Goal: Task Accomplishment & Management: Use online tool/utility

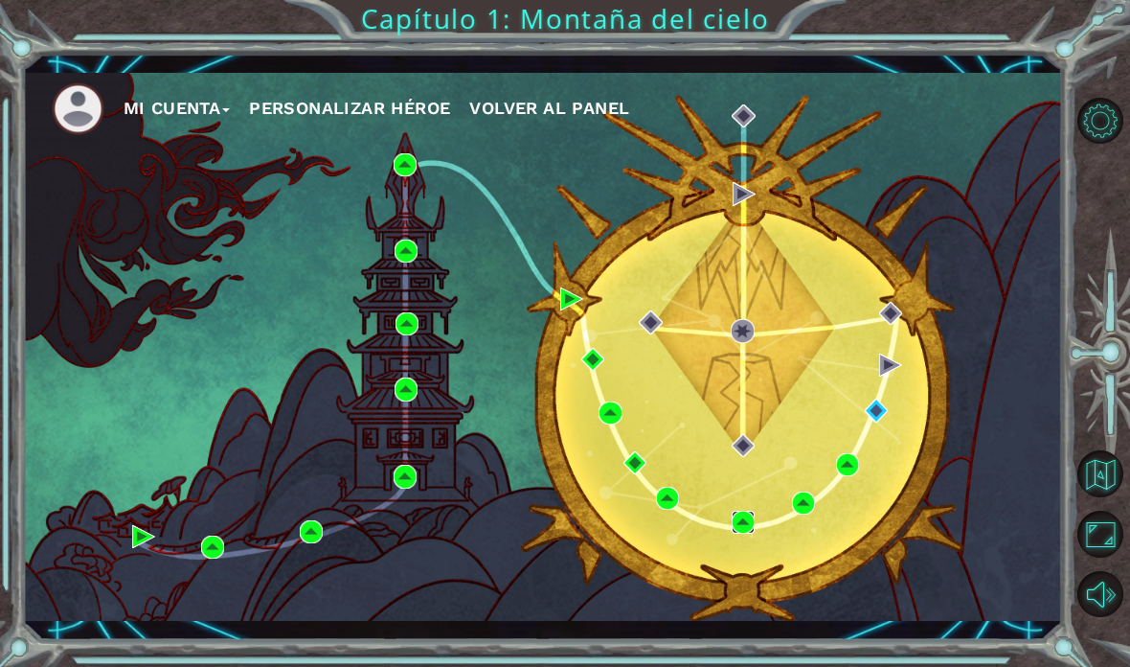
click at [736, 520] on img at bounding box center [743, 521] width 23 height 23
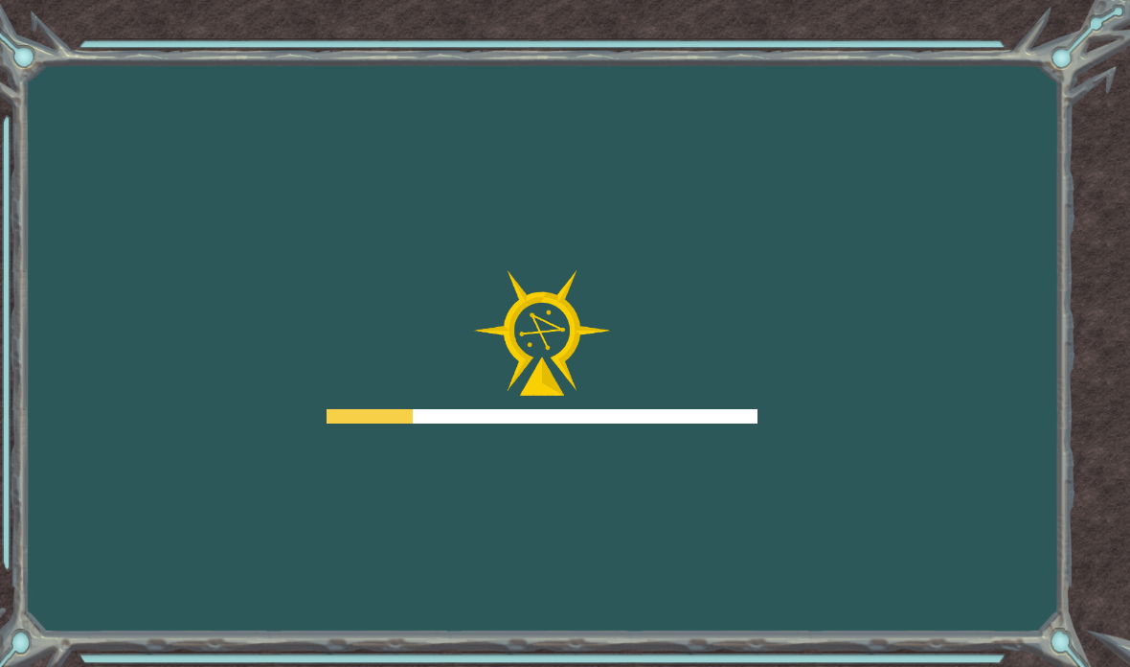
click at [743, 600] on div "Goals Error cargando del servidor Deberás unirte a un curso para jugar a este n…" at bounding box center [565, 333] width 1130 height 667
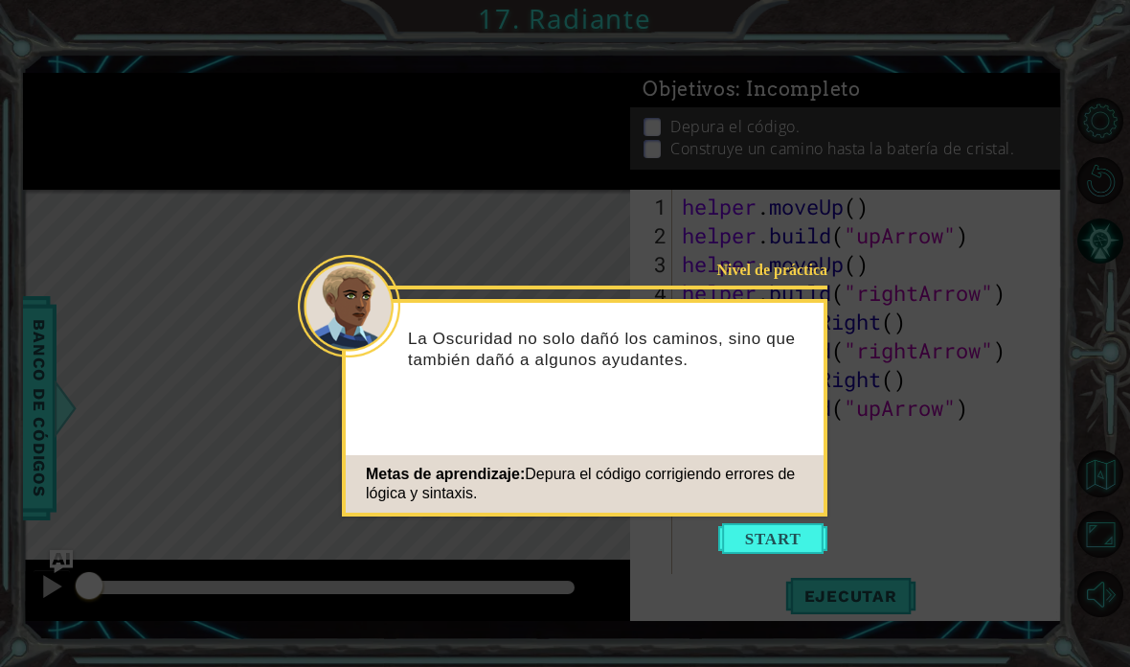
click at [776, 546] on icon at bounding box center [565, 333] width 1130 height 667
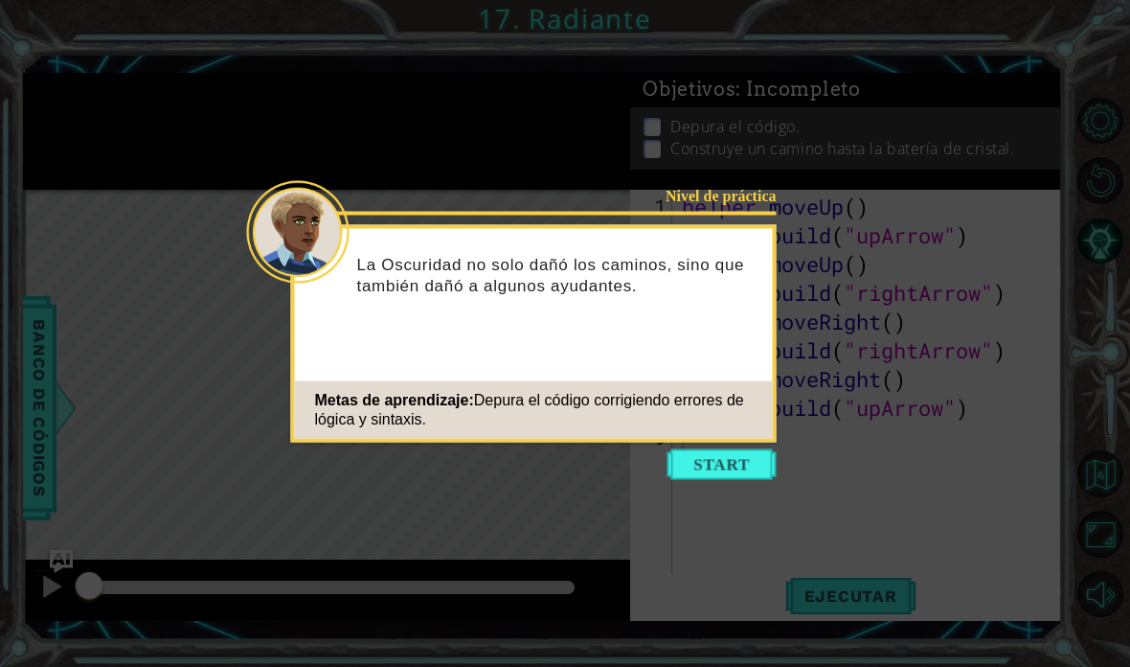
click at [736, 433] on div "Metas de aprendizaje: Depura el código corrigiendo errores de lógica y sintaxis." at bounding box center [534, 409] width 478 height 57
click at [739, 469] on button "Start" at bounding box center [722, 464] width 109 height 31
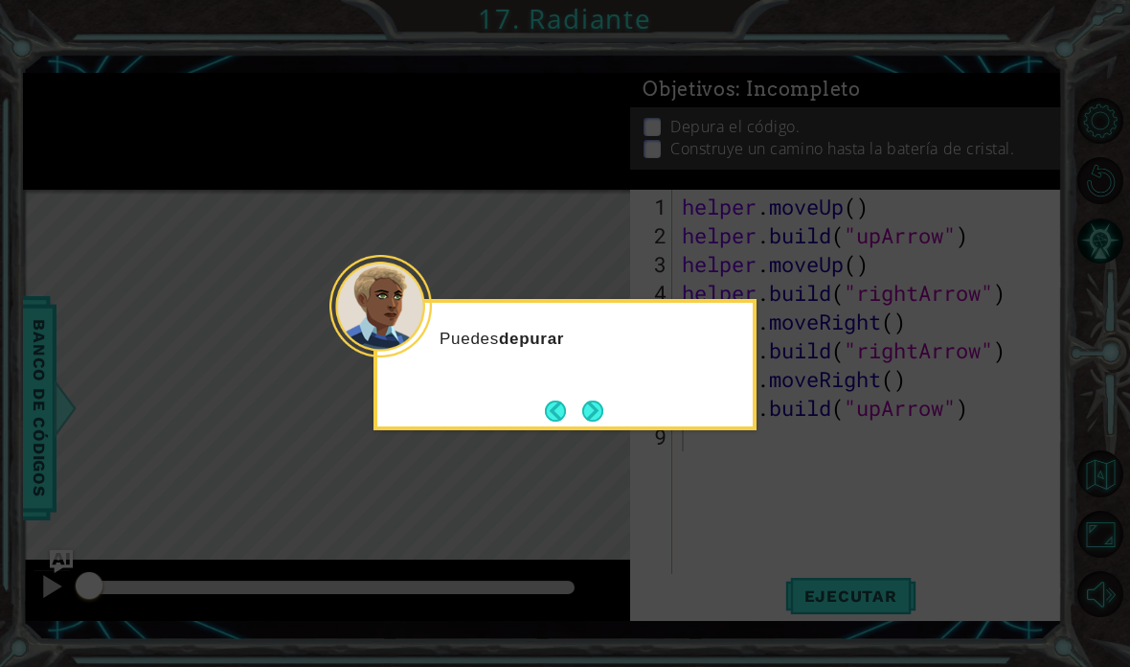
click at [603, 417] on button "Next" at bounding box center [592, 410] width 21 height 21
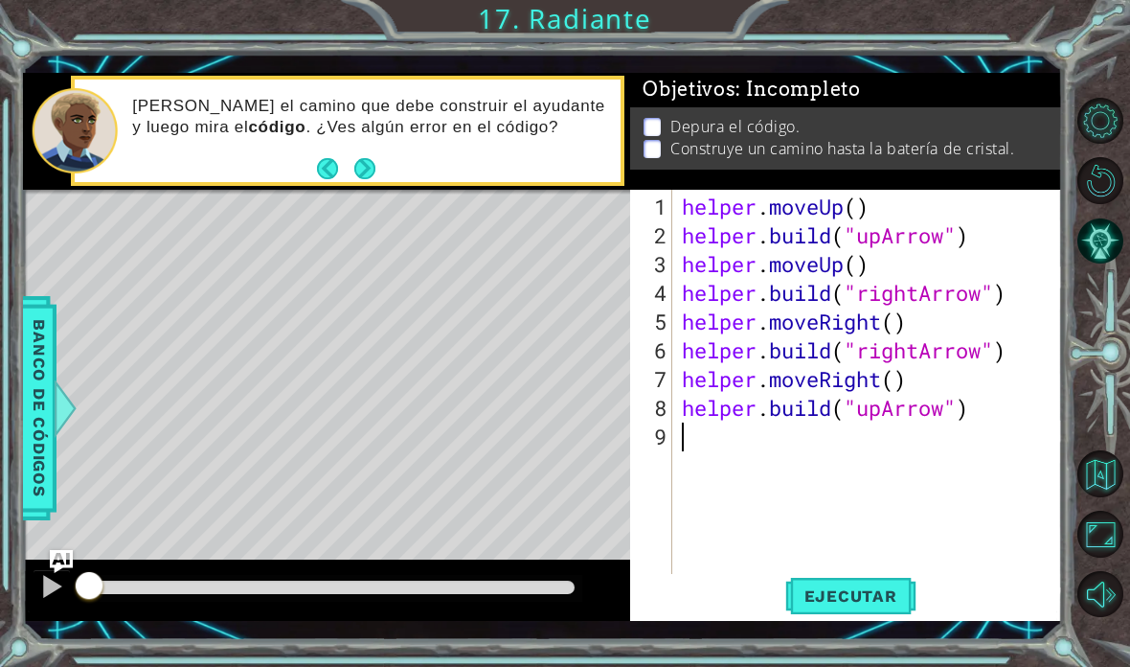
click at [1095, 557] on button "Maximizar navegador" at bounding box center [1100, 533] width 47 height 47
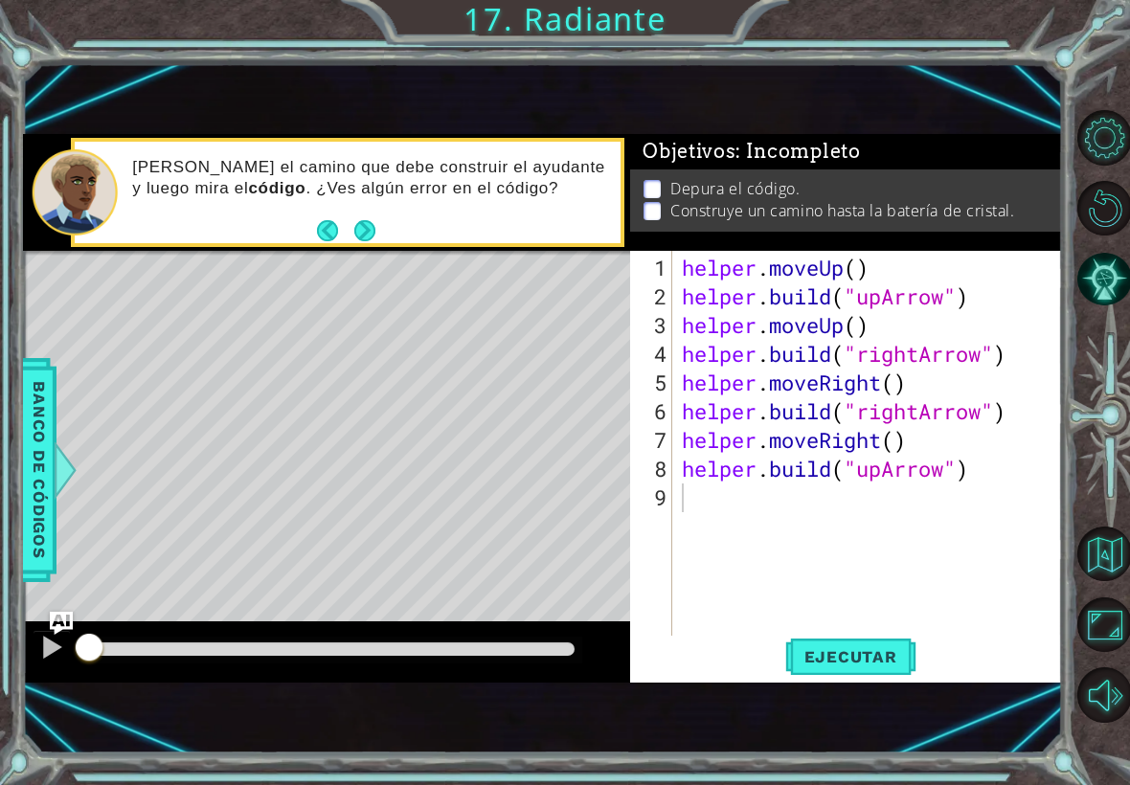
click at [1099, 554] on button "Volver al mapa" at bounding box center [1104, 554] width 55 height 55
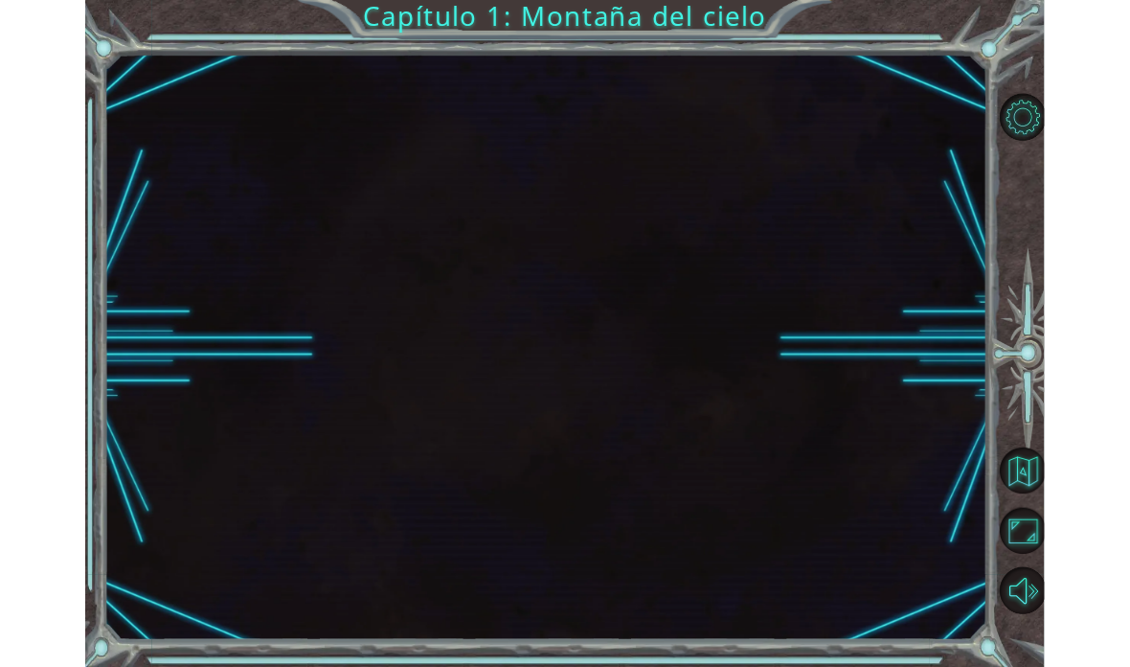
scroll to position [77, 0]
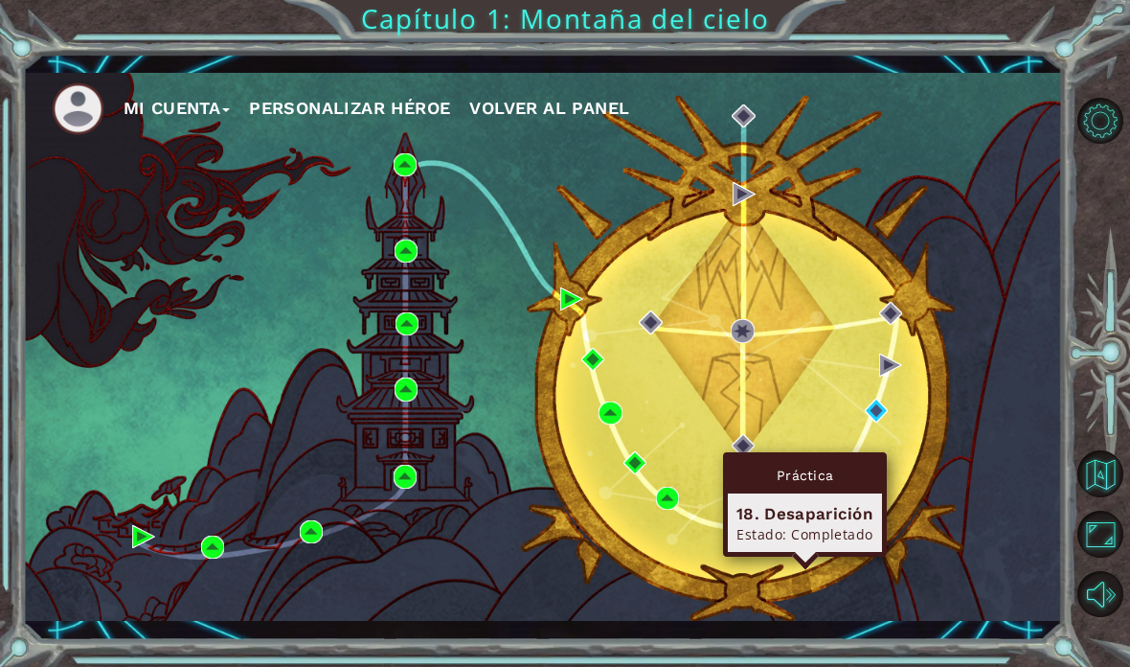
click at [806, 504] on img at bounding box center [803, 502] width 23 height 23
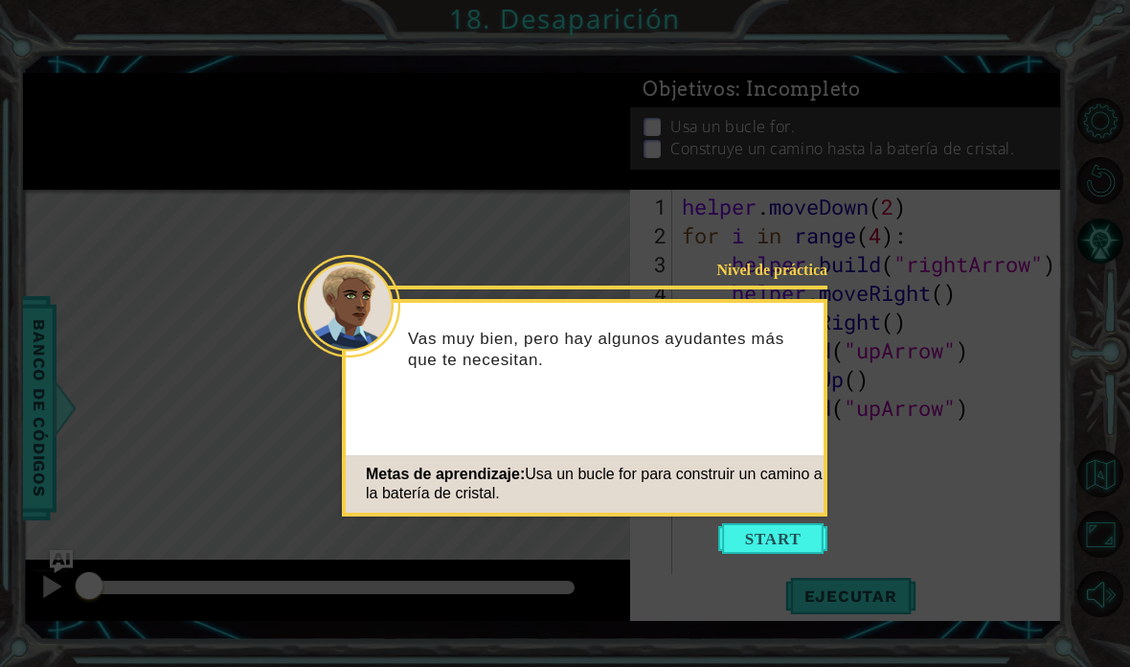
click at [793, 537] on button "Start" at bounding box center [772, 538] width 109 height 31
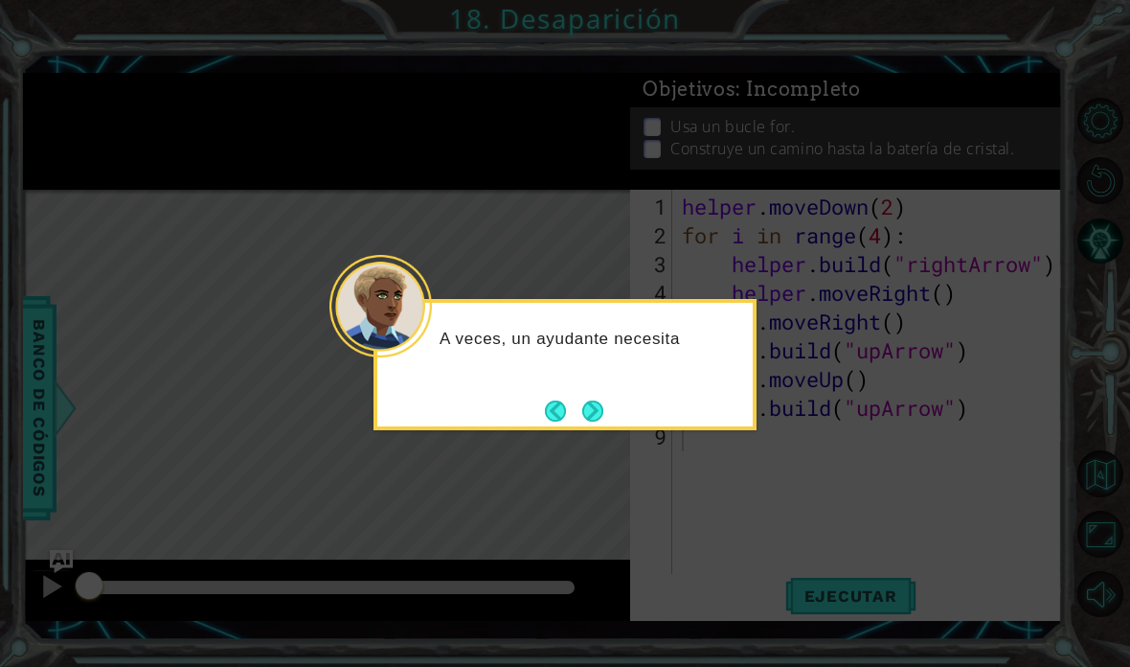
click at [597, 414] on button "Next" at bounding box center [592, 410] width 21 height 21
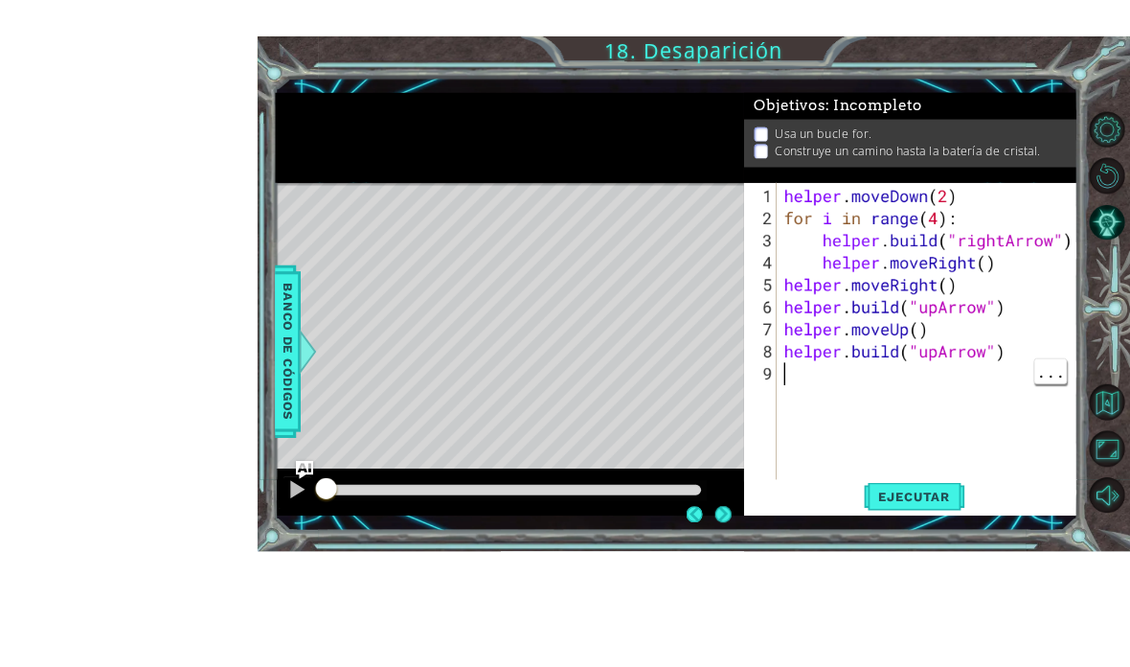
scroll to position [45, 0]
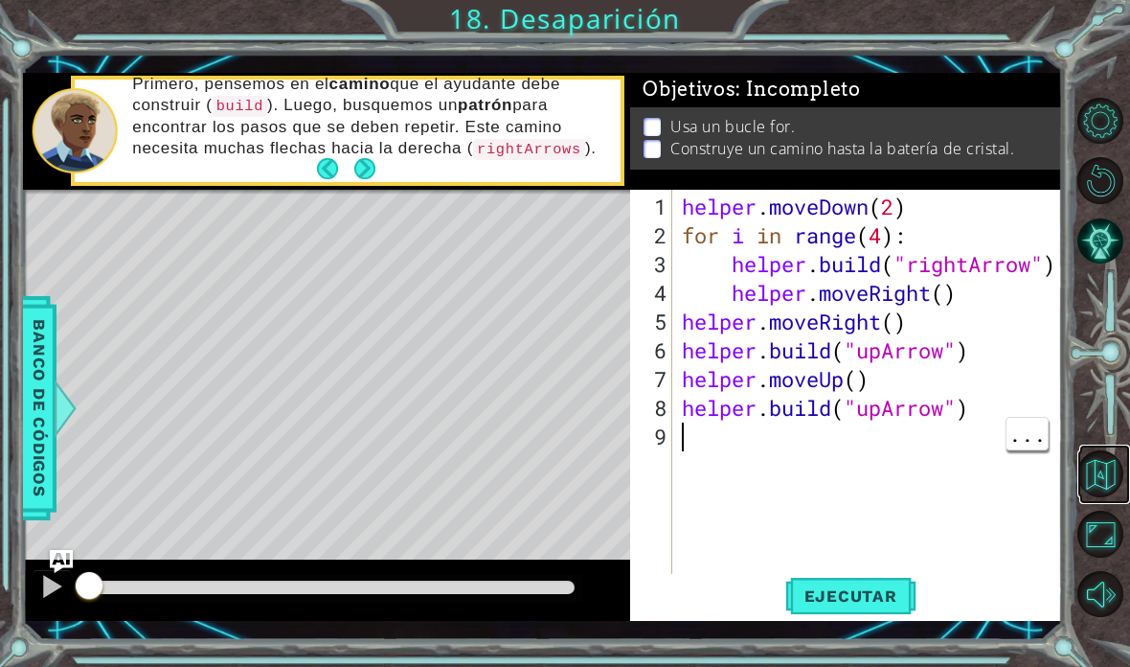
click at [1096, 497] on button "Volver al mapa" at bounding box center [1100, 473] width 47 height 47
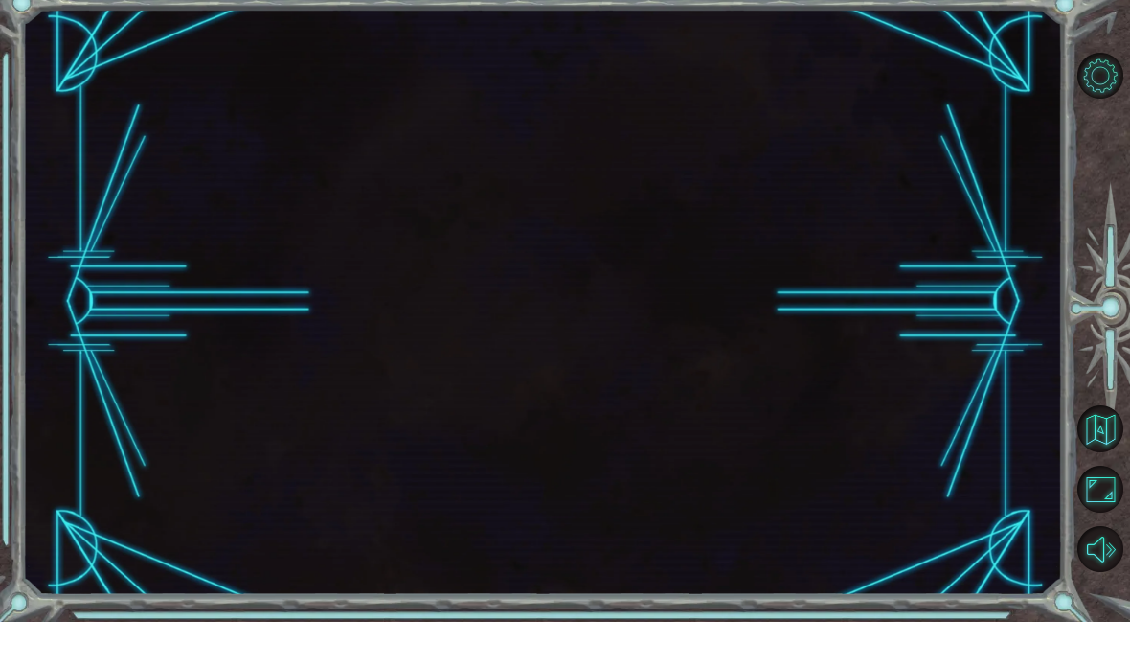
scroll to position [45, 0]
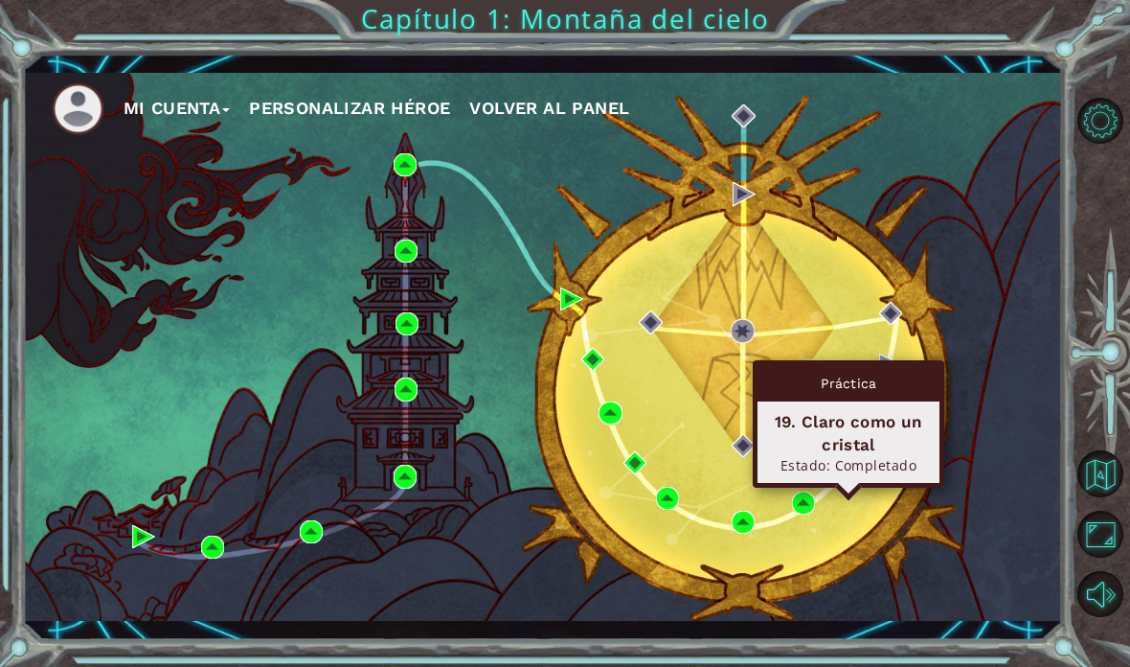
click at [848, 462] on img at bounding box center [847, 464] width 23 height 23
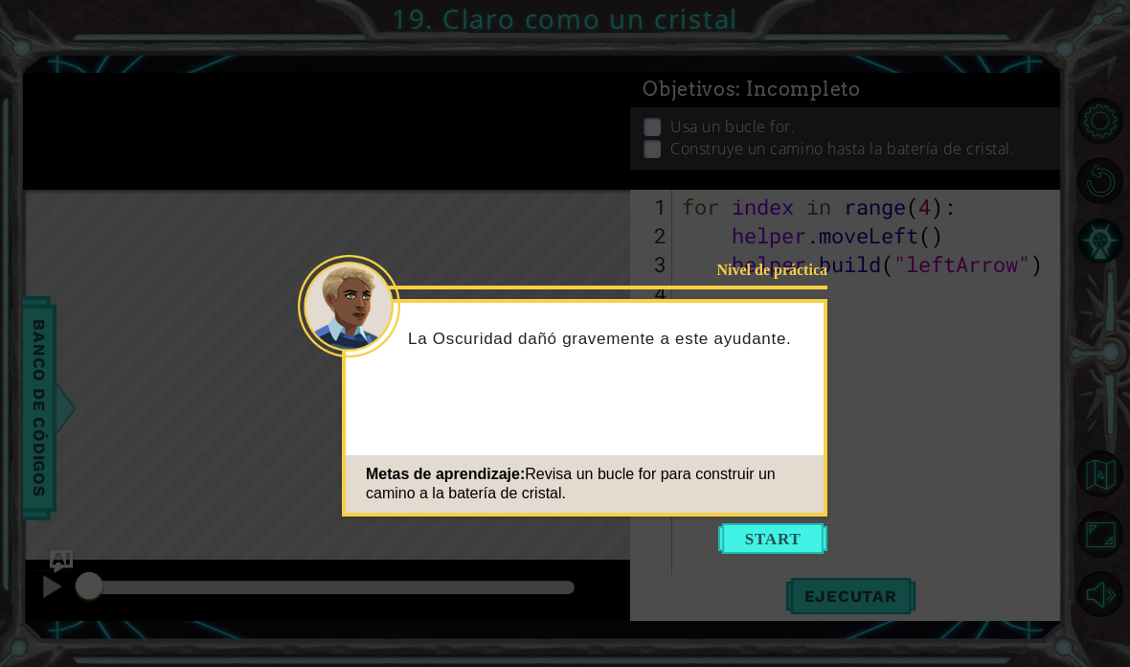
click at [825, 551] on button "Start" at bounding box center [772, 538] width 109 height 31
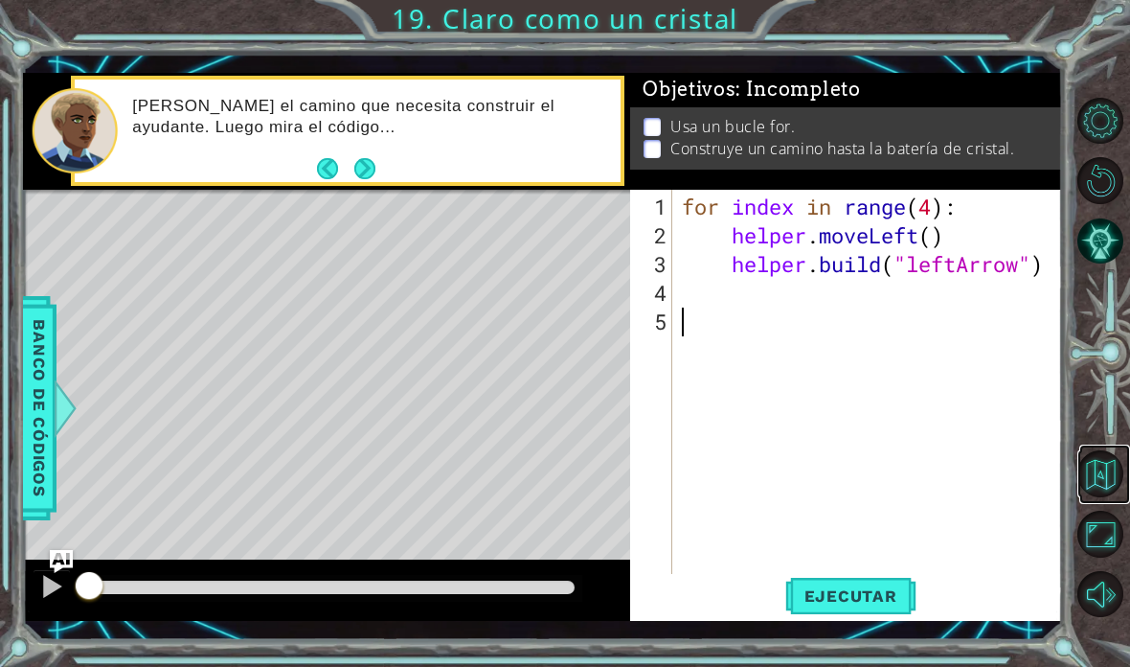
click at [1092, 497] on button "Volver al mapa" at bounding box center [1100, 473] width 47 height 47
